Goal: Ask a question

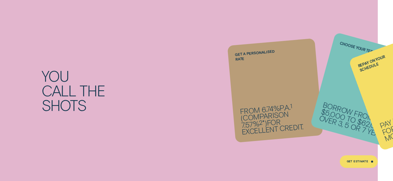
scroll to position [437, 0]
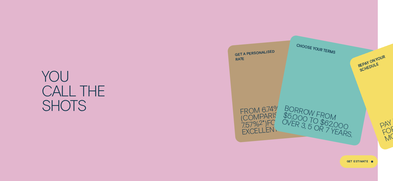
drag, startPoint x: 394, startPoint y: 175, endPoint x: 213, endPoint y: 141, distance: 184.5
click at [213, 141] on div "You call the shots Get a personalised rate From 6.74% p.a. 1 ( Comparison 7.57%…" at bounding box center [196, 90] width 393 height 207
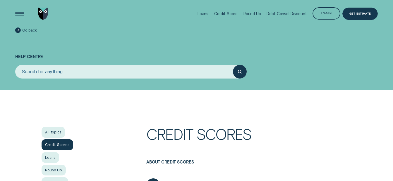
click at [75, 73] on input "search" at bounding box center [124, 72] width 218 height 14
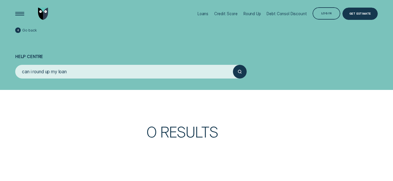
type input "can i round up my loan"
click at [233, 65] on button "submit" at bounding box center [240, 72] width 14 height 14
click at [255, 13] on div "Round Up" at bounding box center [252, 13] width 18 height 5
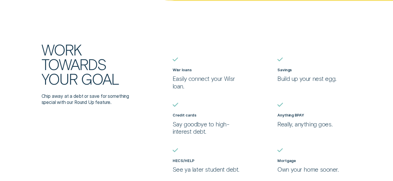
scroll to position [386, 0]
